Goal: Check status: Check status

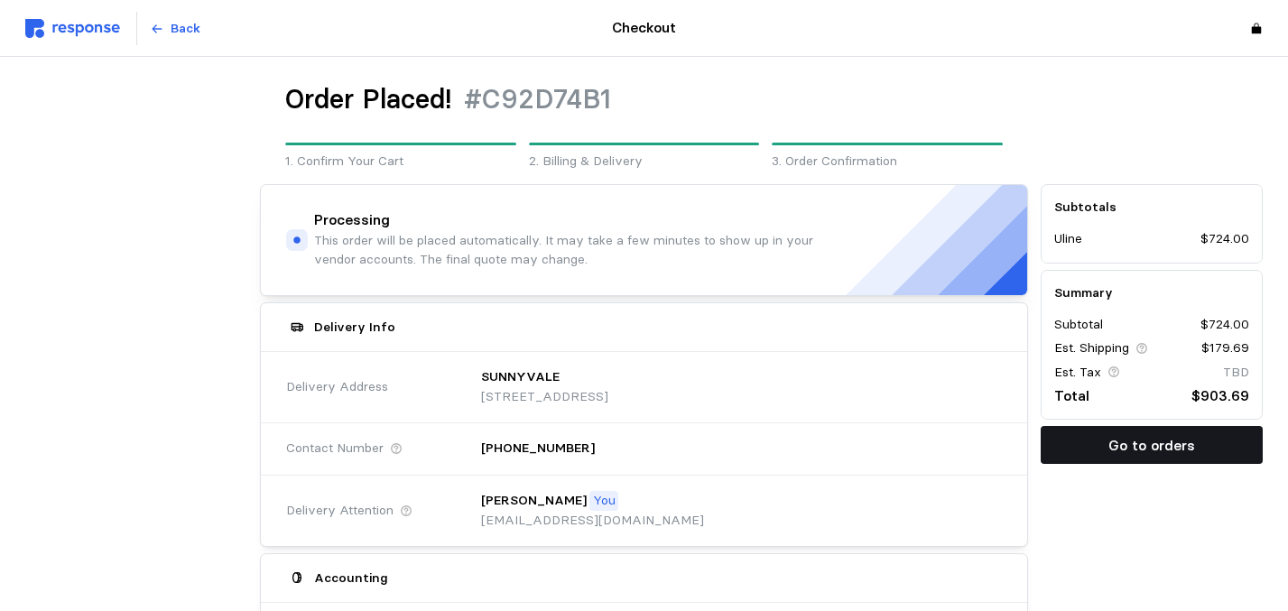
click at [1084, 445] on button "Go to orders" at bounding box center [1152, 445] width 222 height 38
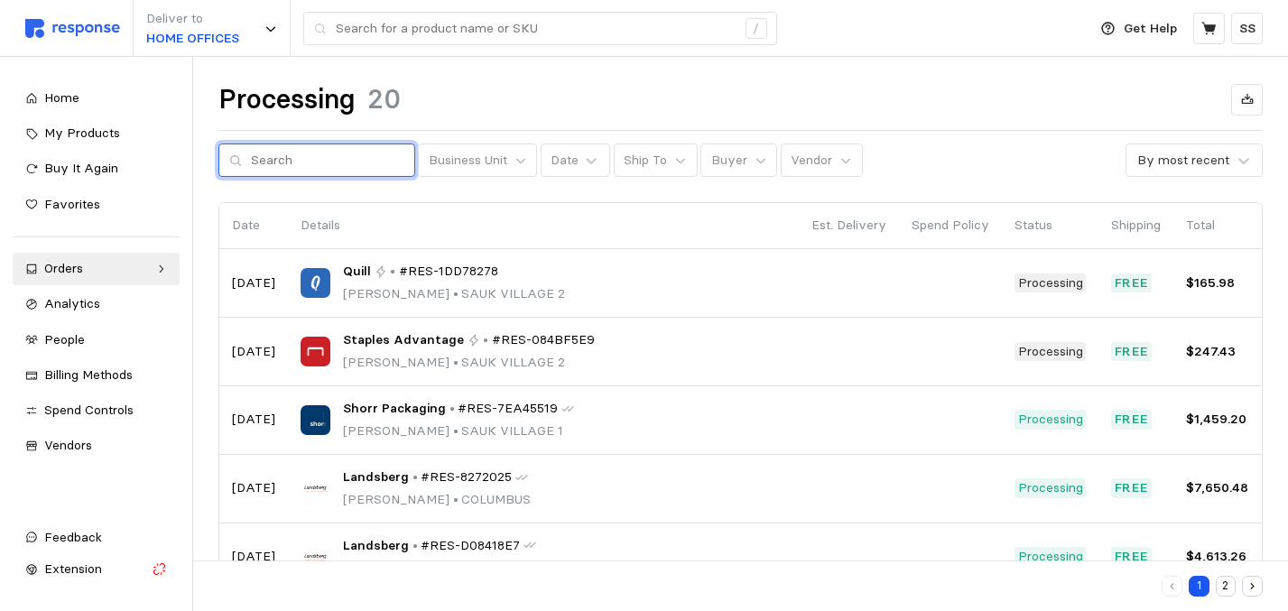
click at [275, 163] on input "text" at bounding box center [327, 160] width 153 height 32
paste input "S-8485"
type input "S-8485"
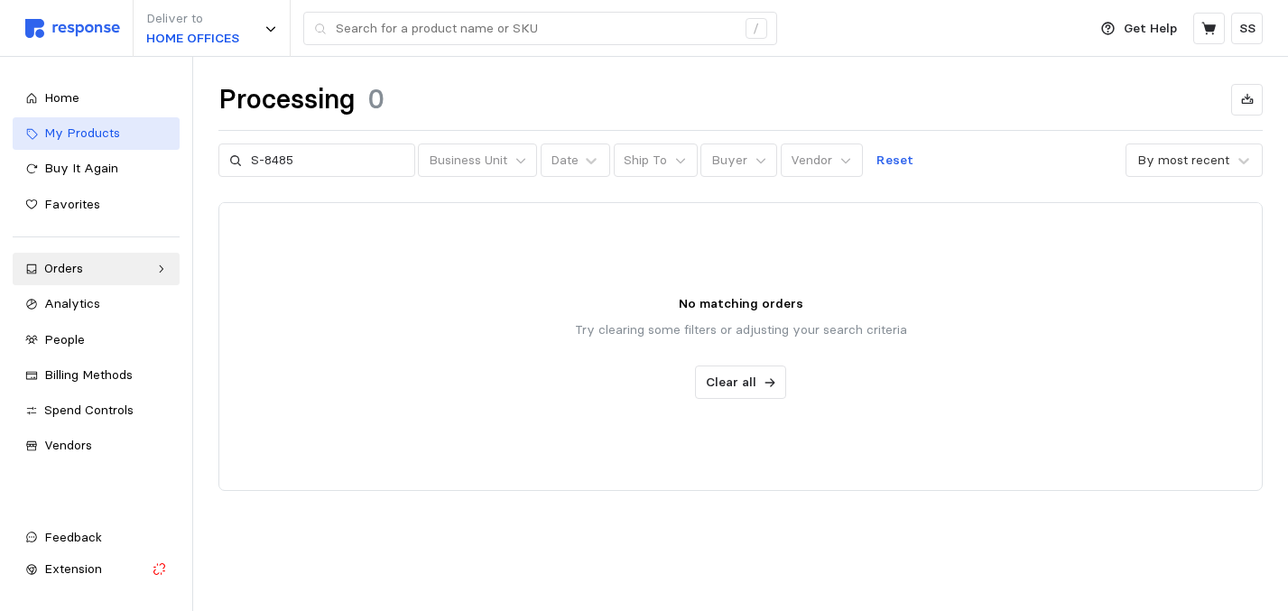
click at [63, 142] on div "My Products" at bounding box center [105, 134] width 123 height 20
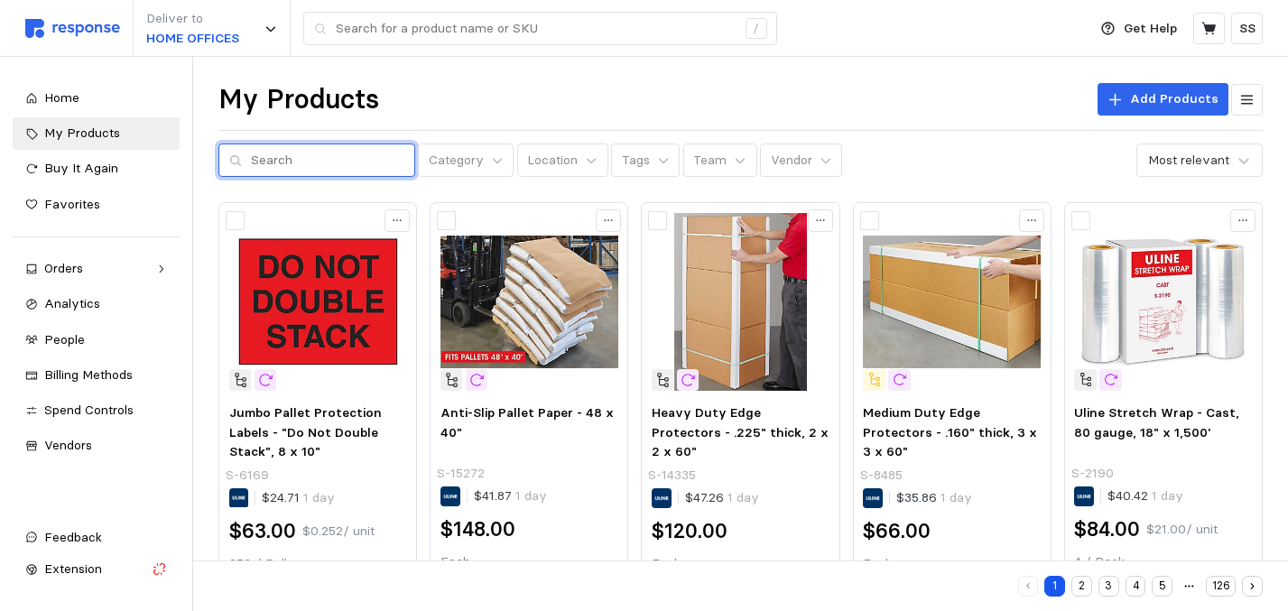
click at [273, 159] on input "text" at bounding box center [327, 160] width 153 height 32
paste input "S-8485"
type input "S-8485"
